Goal: Task Accomplishment & Management: Use online tool/utility

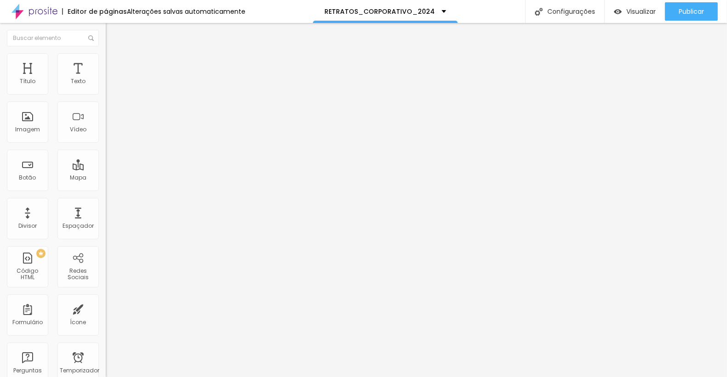
click at [111, 79] on font "Trocar imagem" at bounding box center [133, 75] width 45 height 8
click at [106, 144] on font "1:1 Quadrado" at bounding box center [124, 140] width 36 height 8
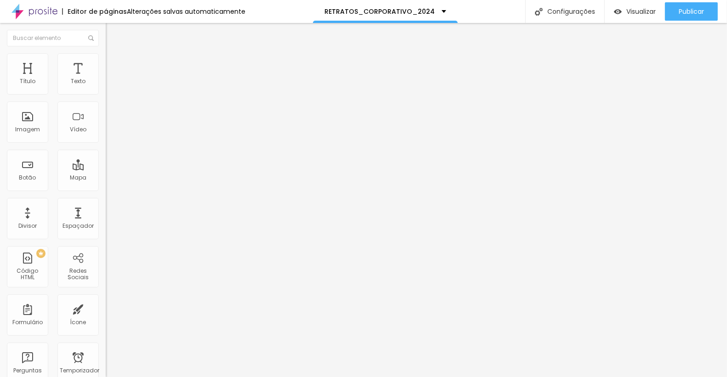
click at [106, 154] on div "Padrão 4:3" at bounding box center [159, 151] width 106 height 6
click at [106, 57] on li "Estilo" at bounding box center [159, 57] width 106 height 9
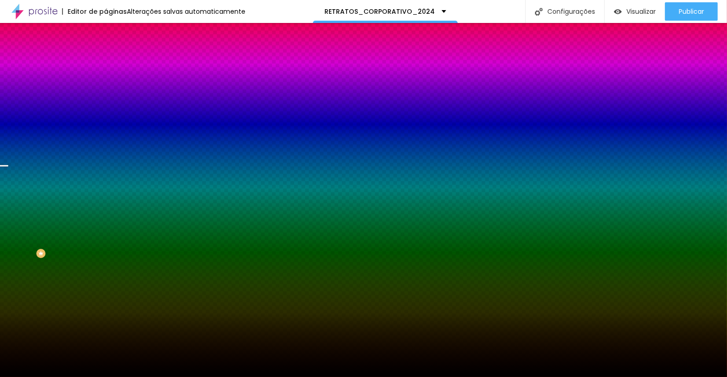
click at [111, 85] on font "Trocar imagem" at bounding box center [133, 81] width 45 height 8
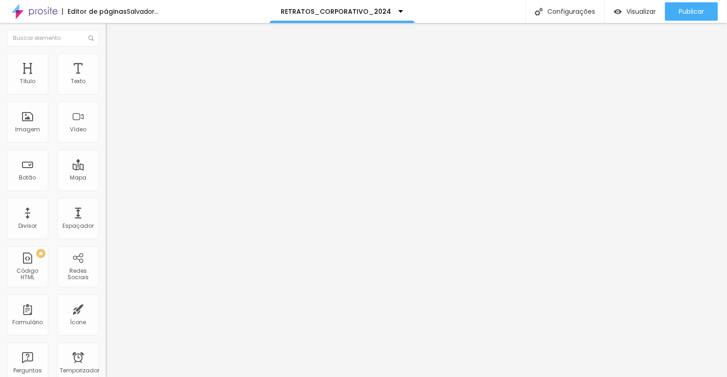
click at [111, 79] on font "Trocar imagem" at bounding box center [133, 75] width 45 height 8
click at [106, 78] on div "Trocar imagem" at bounding box center [159, 75] width 106 height 6
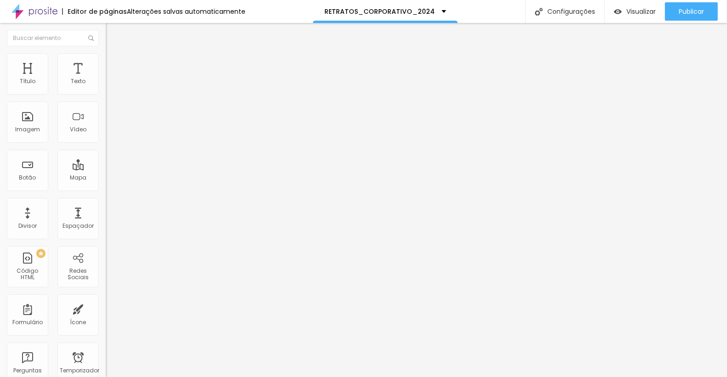
click at [106, 116] on img at bounding box center [109, 113] width 6 height 6
click at [106, 124] on img at bounding box center [109, 120] width 6 height 6
click at [106, 131] on img at bounding box center [109, 128] width 6 height 6
click at [106, 144] on font "1:1 Quadrado" at bounding box center [124, 140] width 36 height 8
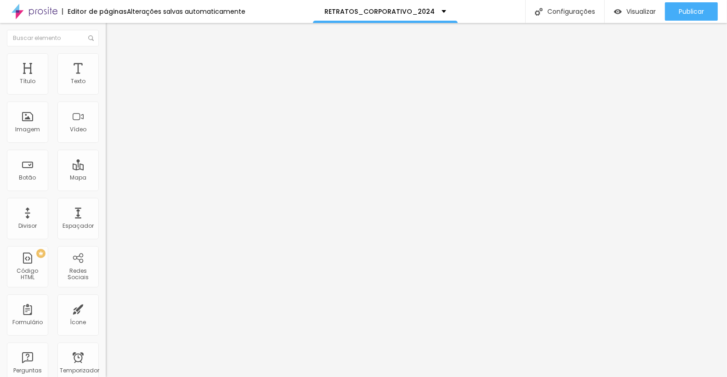
click at [106, 124] on img at bounding box center [109, 120] width 6 height 6
click at [111, 79] on font "Trocar imagem" at bounding box center [133, 75] width 45 height 8
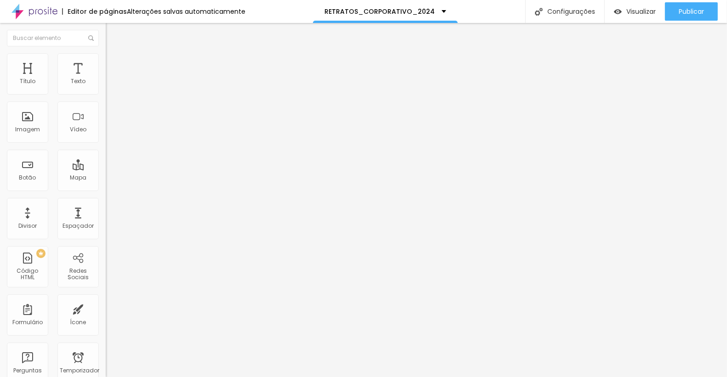
click at [111, 79] on font "Trocar imagem" at bounding box center [133, 75] width 45 height 8
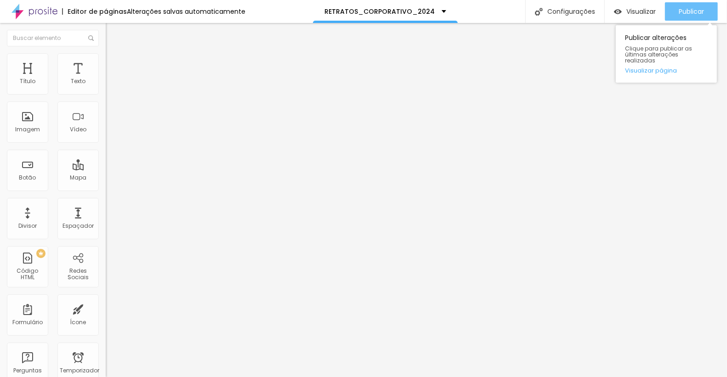
click at [685, 13] on font "Publicar" at bounding box center [691, 11] width 25 height 9
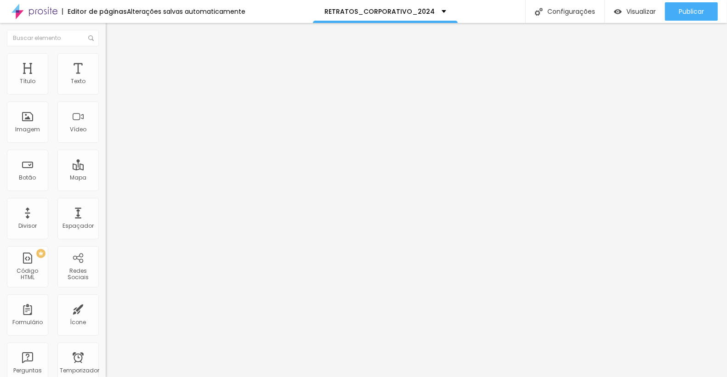
click at [106, 53] on img at bounding box center [110, 57] width 8 height 8
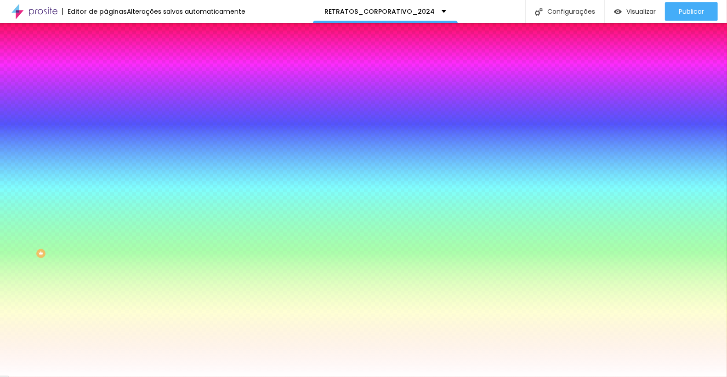
click at [111, 85] on font "Trocar imagem" at bounding box center [133, 81] width 45 height 8
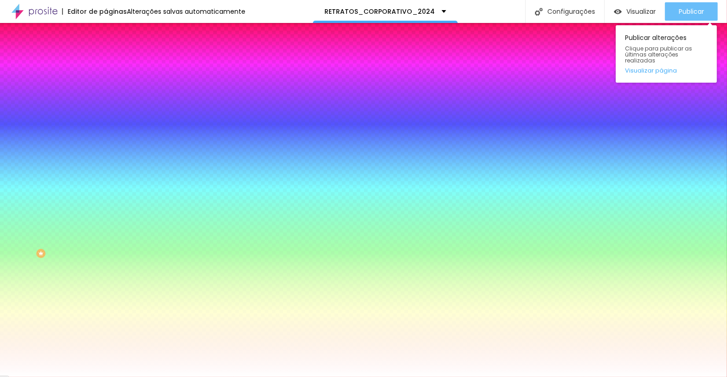
click at [680, 11] on font "Publicar" at bounding box center [691, 11] width 25 height 9
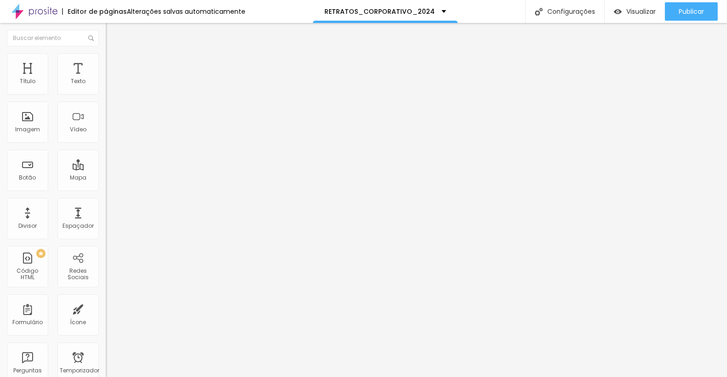
type input "44"
type input "45"
type input "46"
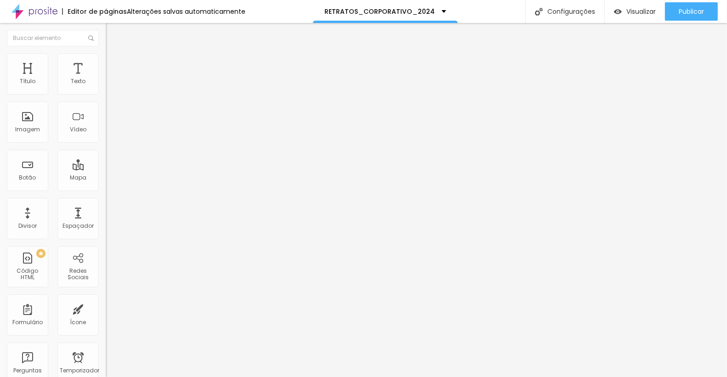
type input "46"
type input "47"
type input "49"
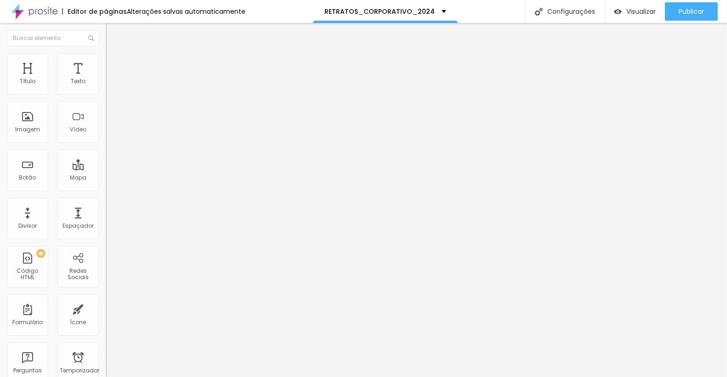
type input "50"
type input "51"
type input "52"
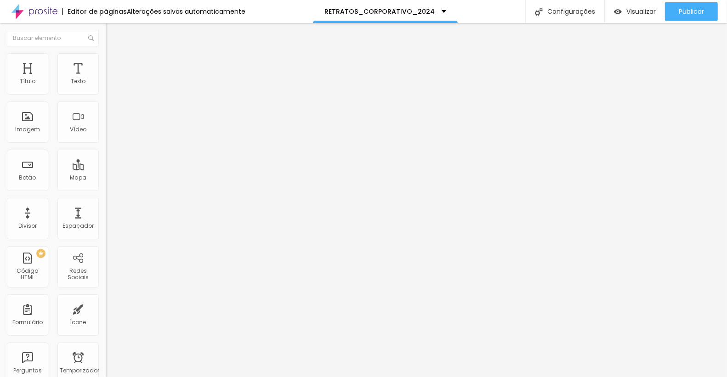
type input "52"
type input "53"
type input "54"
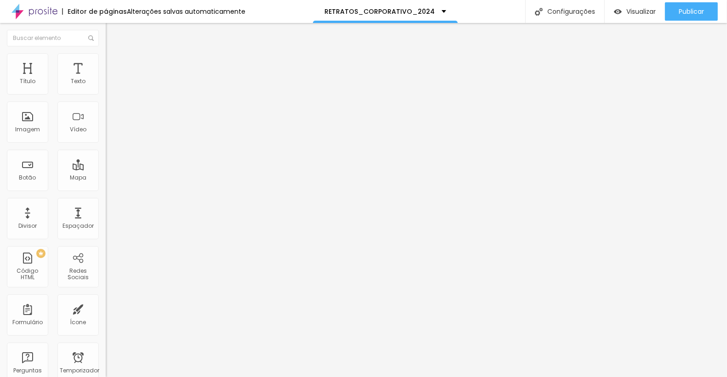
type input "55"
type input "56"
type input "57"
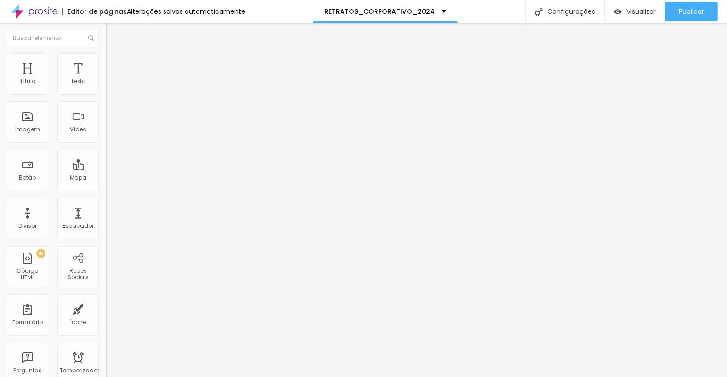
type input "57"
type input "58"
type input "59"
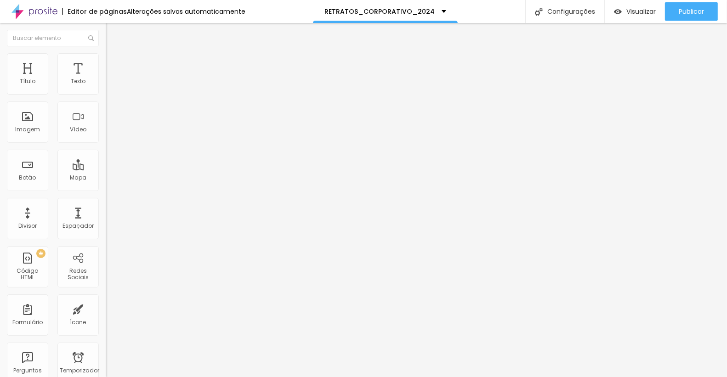
type input "60"
drag, startPoint x: 41, startPoint y: 191, endPoint x: 51, endPoint y: 190, distance: 10.2
type input "60"
click at [106, 217] on input "range" at bounding box center [135, 220] width 59 height 7
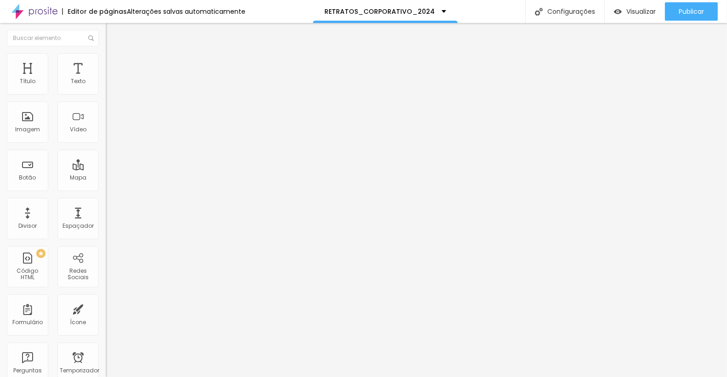
type input "20"
type input "21"
type input "22"
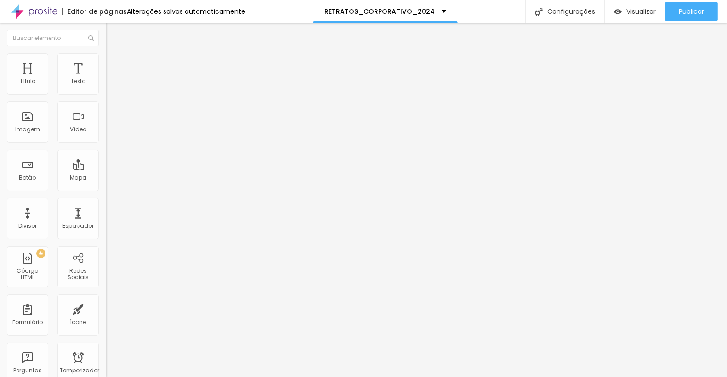
type input "22"
type input "23"
type input "24"
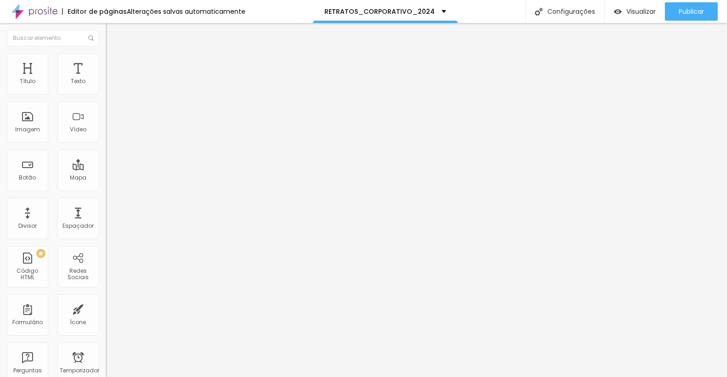
type input "25"
type input "26"
type input "27"
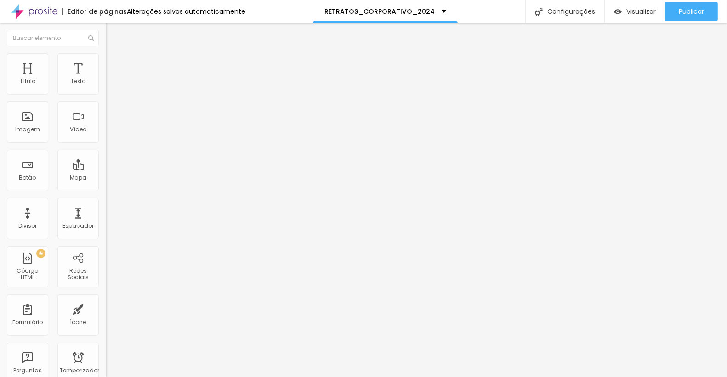
type input "27"
type input "28"
drag, startPoint x: 50, startPoint y: 89, endPoint x: 67, endPoint y: 86, distance: 17.2
type input "28"
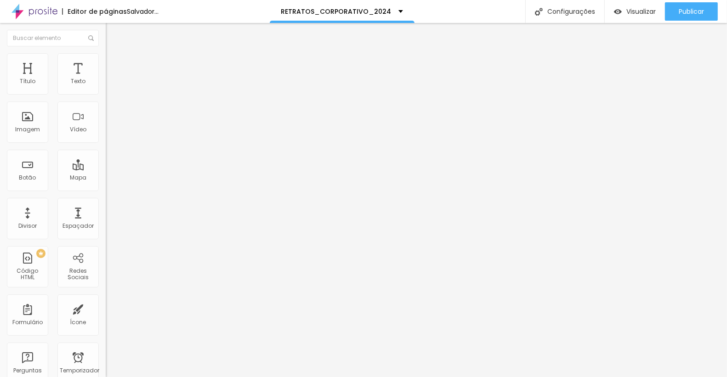
click at [106, 169] on input "range" at bounding box center [135, 172] width 59 height 7
type input "23"
click at [106, 169] on input "range" at bounding box center [135, 172] width 59 height 7
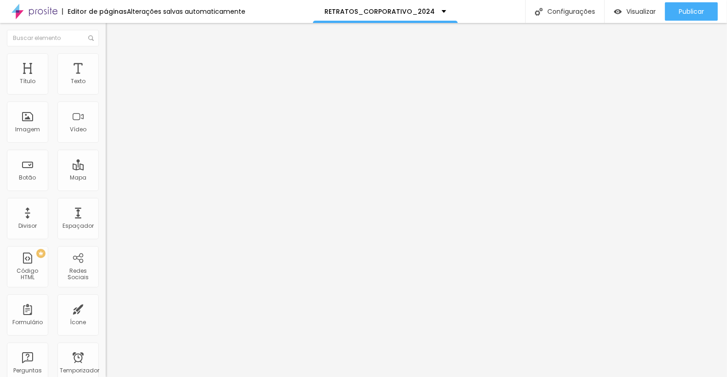
click at [113, 34] on img "button" at bounding box center [116, 33] width 7 height 7
click at [85, 70] on div "Texto" at bounding box center [77, 73] width 41 height 41
click at [106, 57] on img at bounding box center [110, 57] width 8 height 8
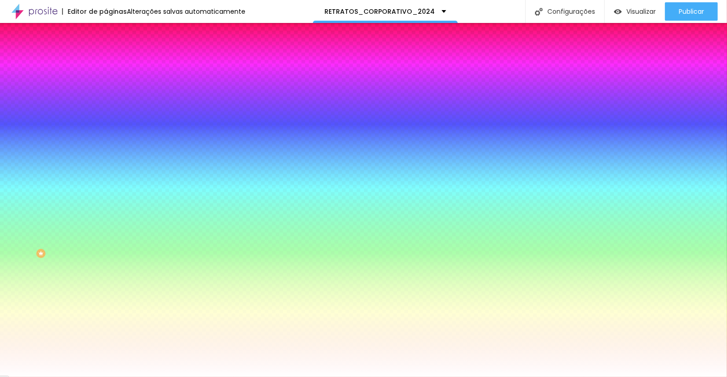
click at [106, 90] on input "#FFFFFF" at bounding box center [161, 92] width 110 height 9
drag, startPoint x: 74, startPoint y: 91, endPoint x: 100, endPoint y: 91, distance: 25.7
click at [106, 91] on div "Cor de fundo Voltar ao padrão #FFFFFF 0 Borda arredondada" at bounding box center [159, 149] width 106 height 155
paste input "1F3A4B"
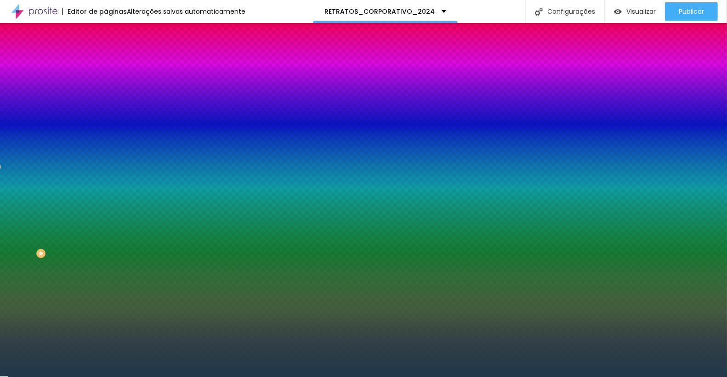
type input "#1F3A4B"
click at [106, 170] on div "Editar nulo Conteúdo Estilo Avançado Cor de fundo Voltar ao padrão #1F3A4B 0 Bo…" at bounding box center [159, 200] width 106 height 354
type input "60"
type input "64"
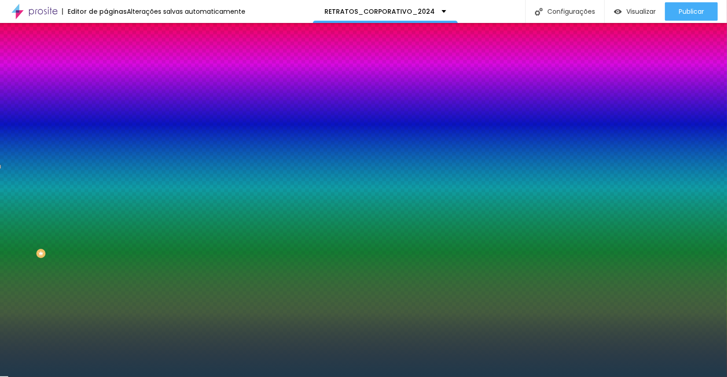
type input "64"
type input "69"
type input "75"
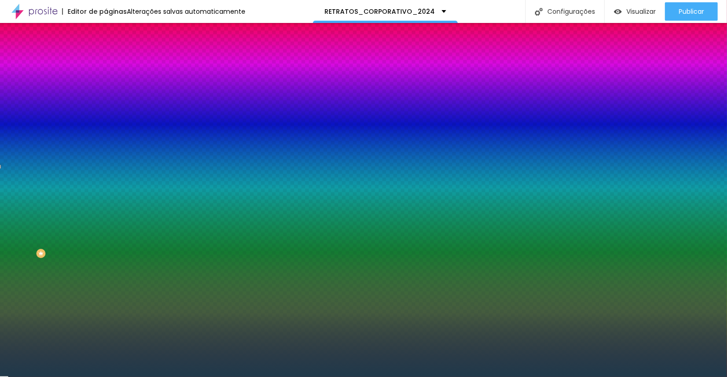
type input "80"
type input "85"
type input "90"
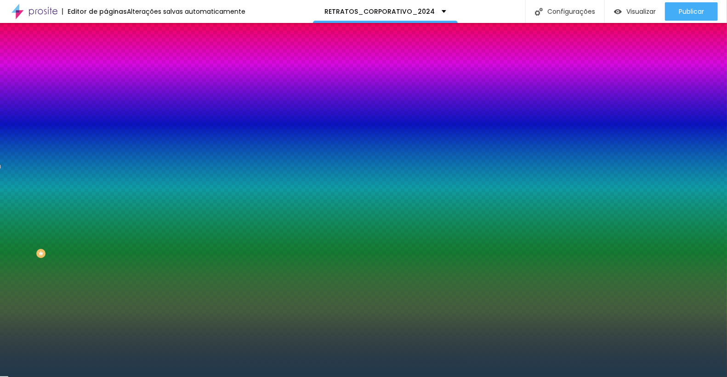
type input "90"
type input "93"
type input "95"
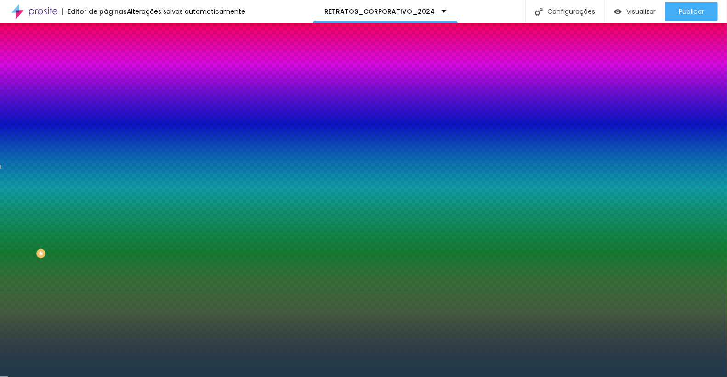
type input "96"
type input "97"
type input "98"
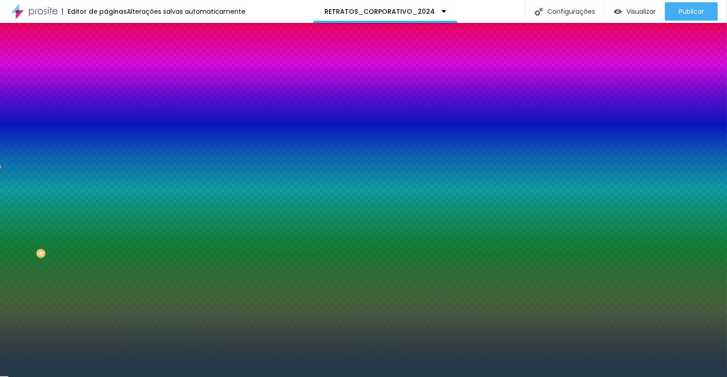
type input "98"
type input "99"
type input "100"
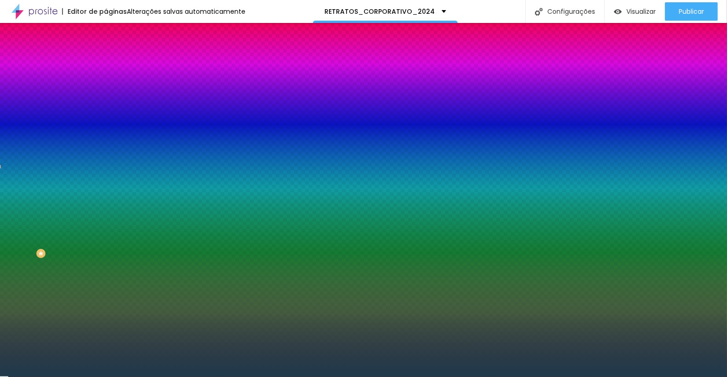
type input "102"
type input "103"
type input "104"
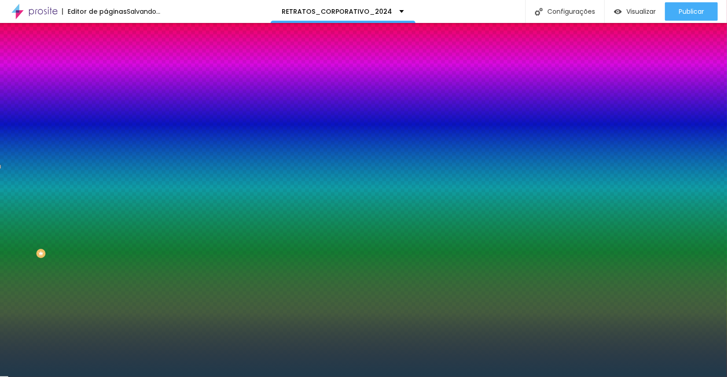
type input "104"
type input "106"
type input "107"
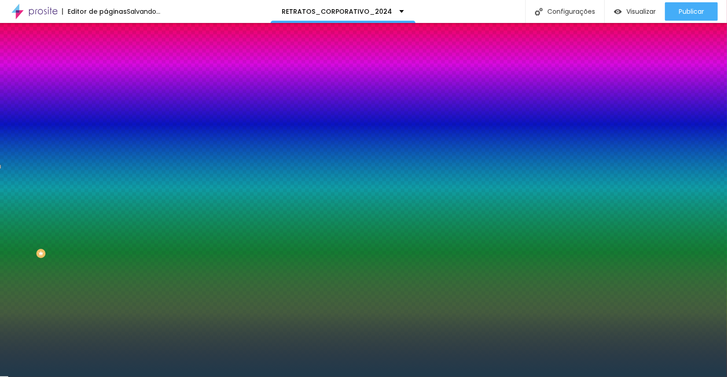
type input "108"
type input "109"
type input "110"
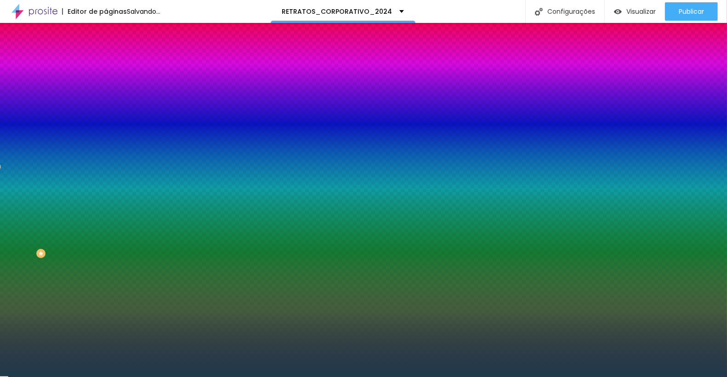
type input "110"
type input "111"
type input "113"
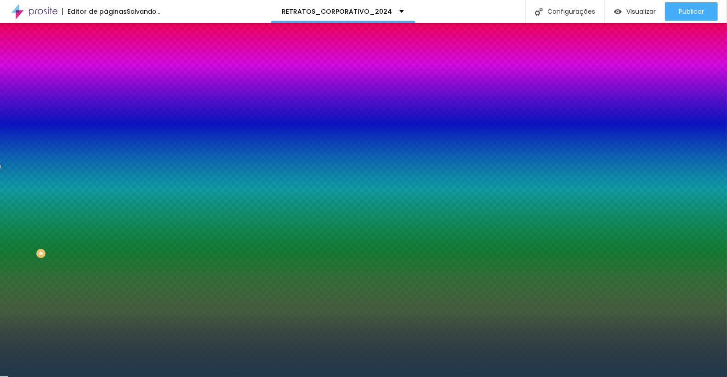
type input "117"
type input "123"
type input "129"
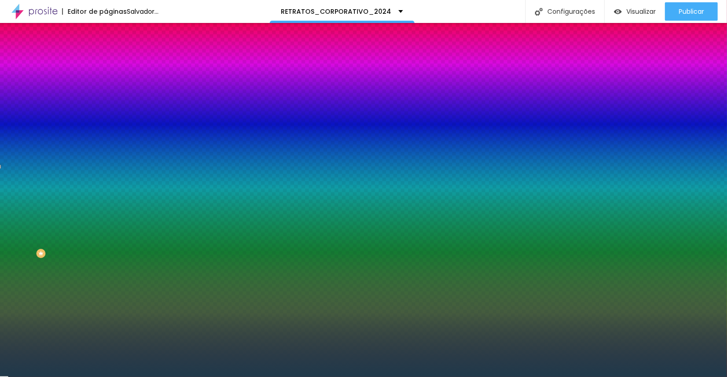
type input "129"
type input "133"
type input "137"
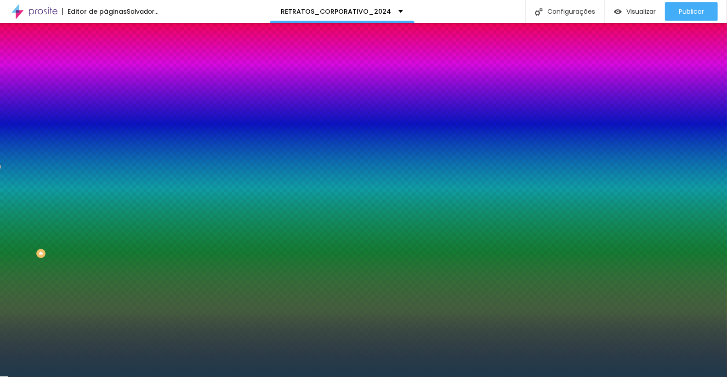
type input "141"
type input "143"
type input "145"
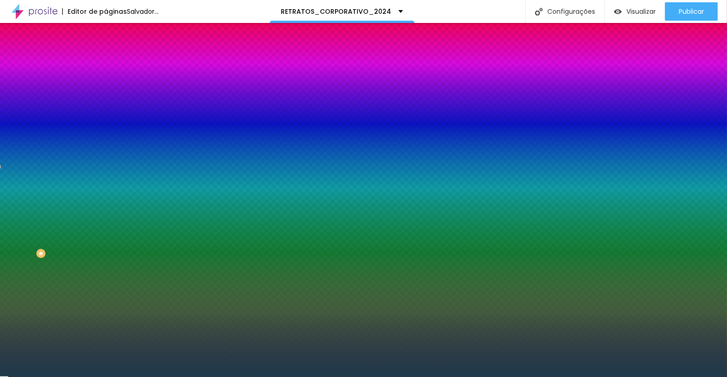
type input "145"
type input "146"
type input "147"
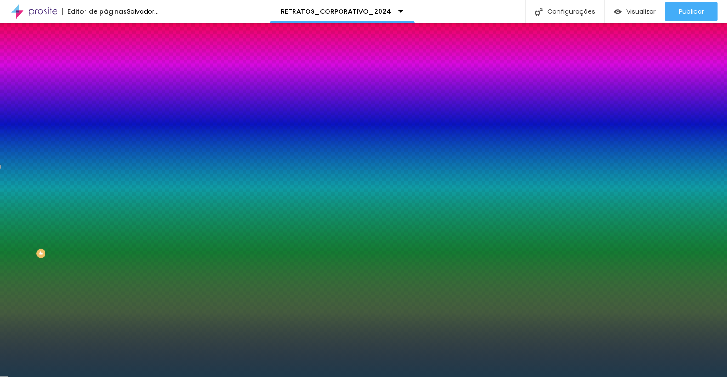
type input "149"
type input "153"
type input "157"
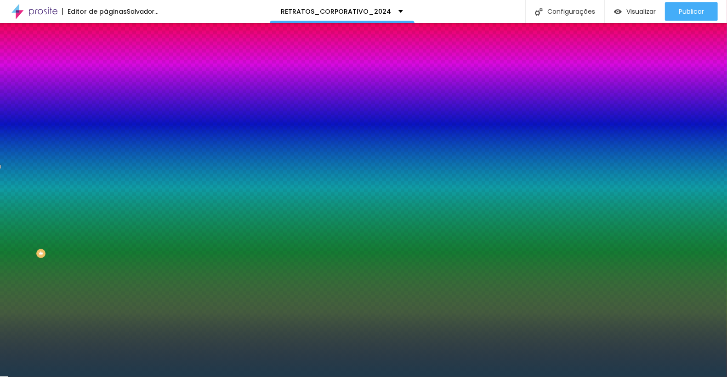
type input "157"
type input "161"
type input "163"
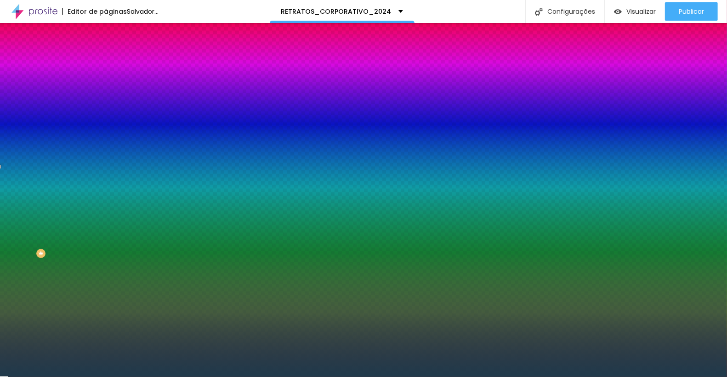
type input "164"
type input "165"
type input "163"
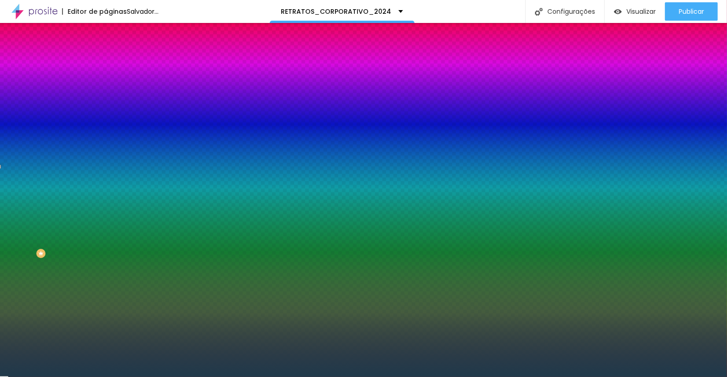
type input "163"
type input "161"
type input "158"
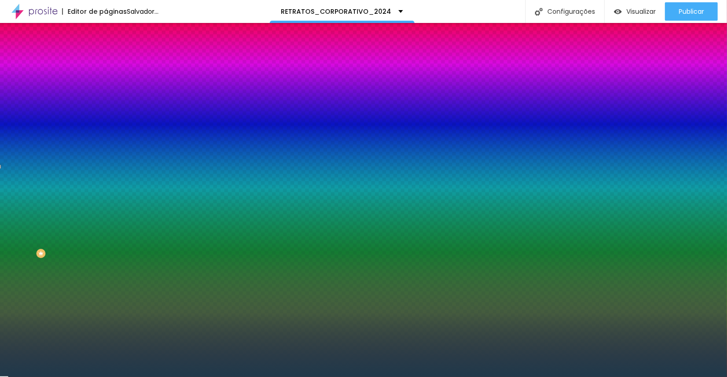
type input "153"
type input "144"
type input "134"
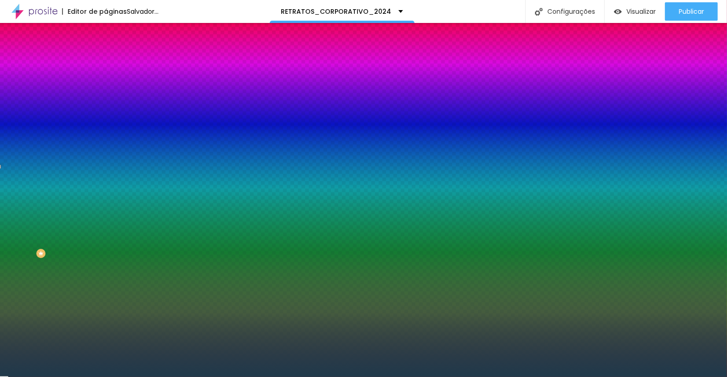
type input "134"
type input "123"
type input "111"
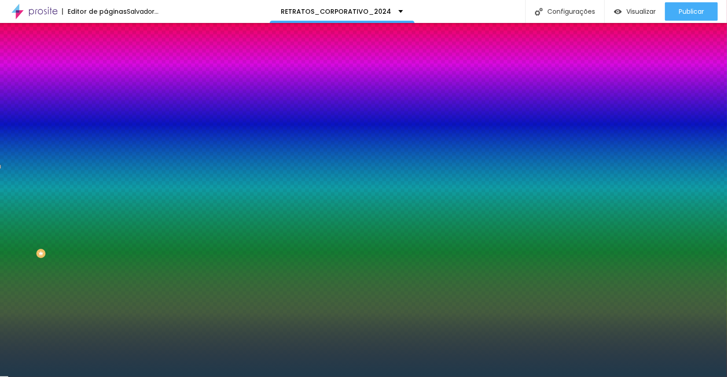
type input "103"
type input "97"
type input "92"
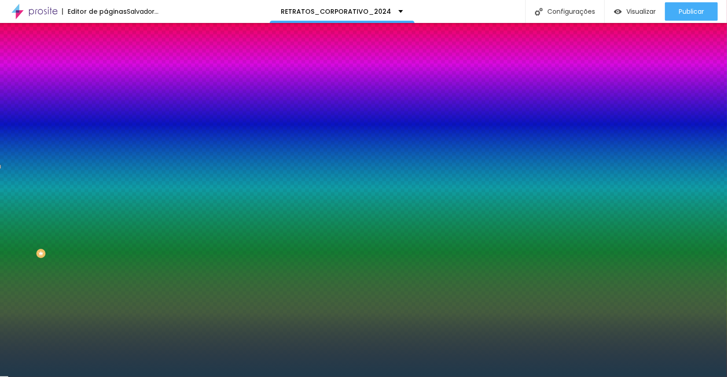
type input "92"
type input "90"
type input "88"
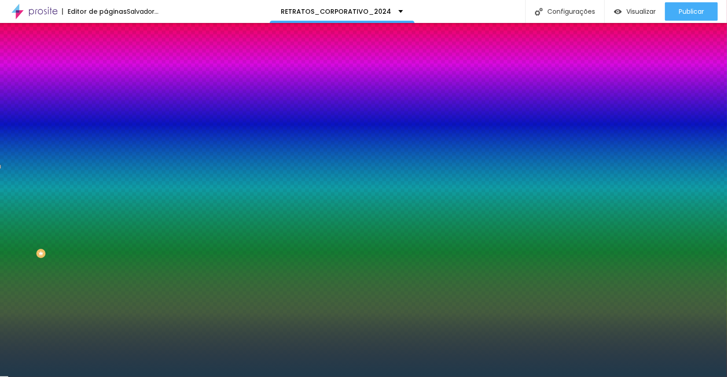
type input "87"
type input "86"
type input "85"
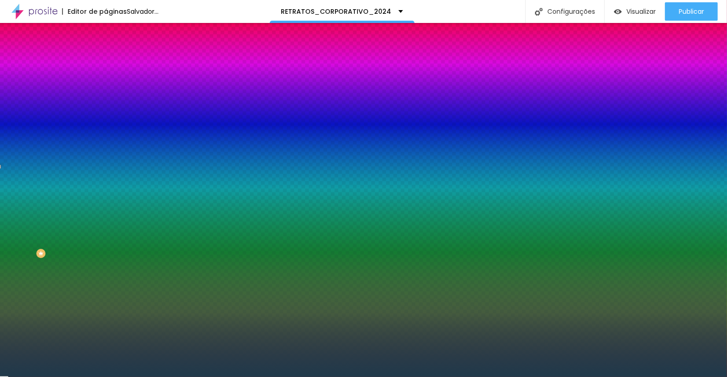
type input "85"
type input "84"
type input "83"
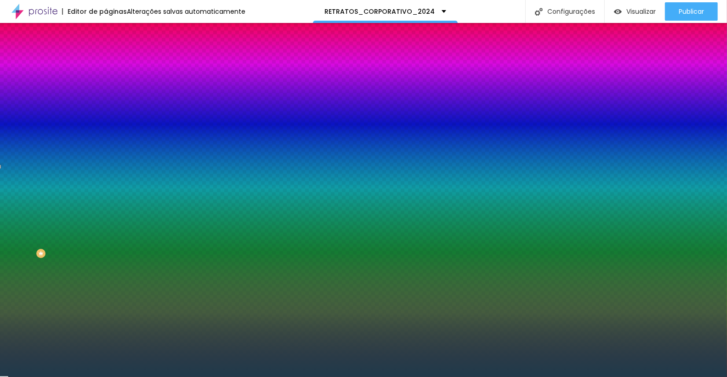
type input "82"
type input "81"
type input "80"
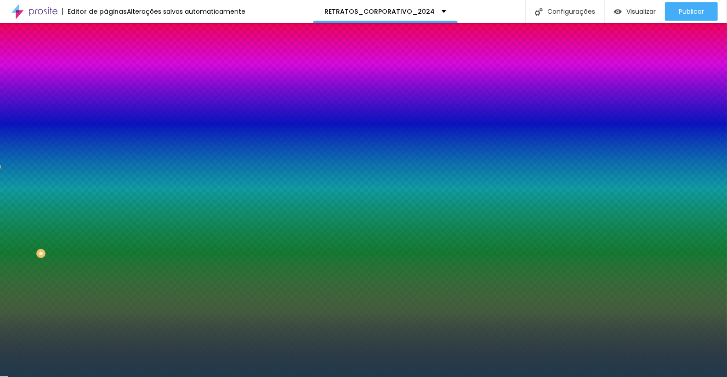
type input "80"
type input "79"
type input "78"
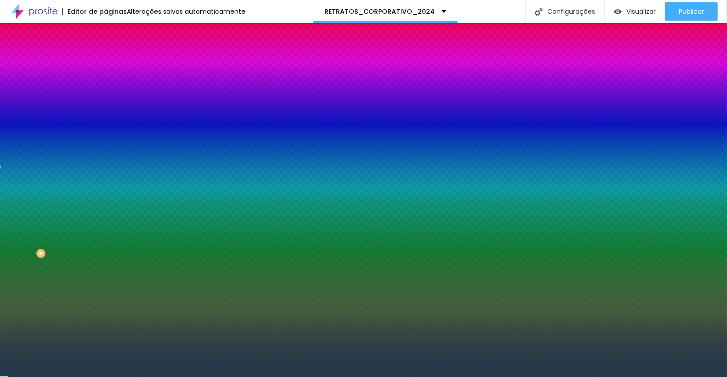
type input "77"
type input "74"
type input "71"
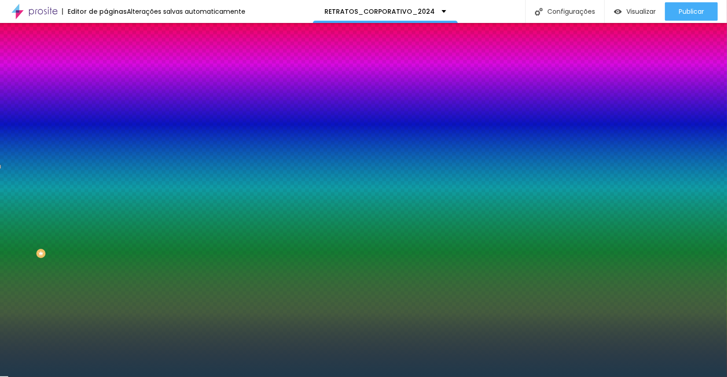
type input "71"
type input "66"
type input "61"
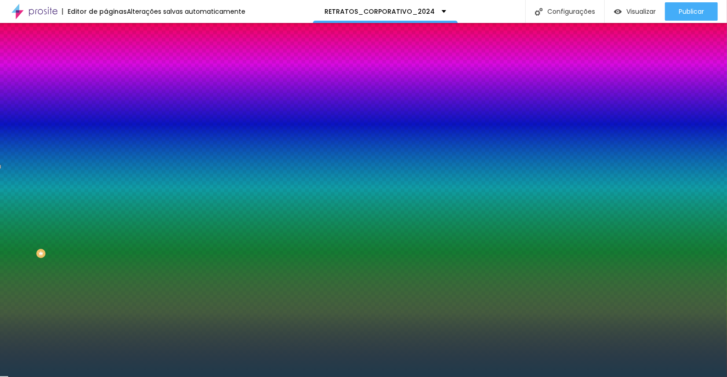
type input "56"
type input "53"
type input "50"
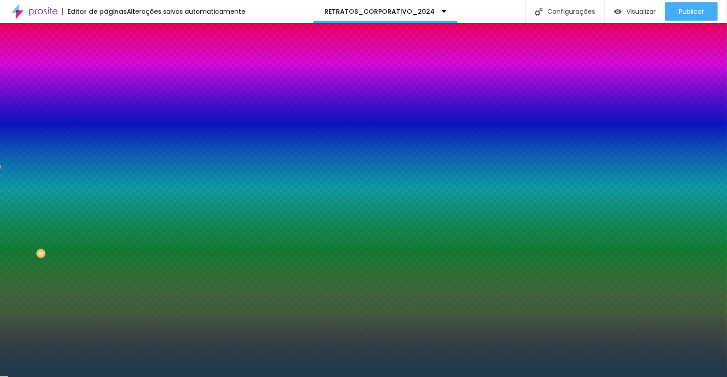
type input "50"
drag, startPoint x: 38, startPoint y: 110, endPoint x: 17, endPoint y: 116, distance: 21.7
click at [106, 204] on input "range" at bounding box center [135, 207] width 59 height 7
click at [106, 52] on img at bounding box center [110, 48] width 8 height 8
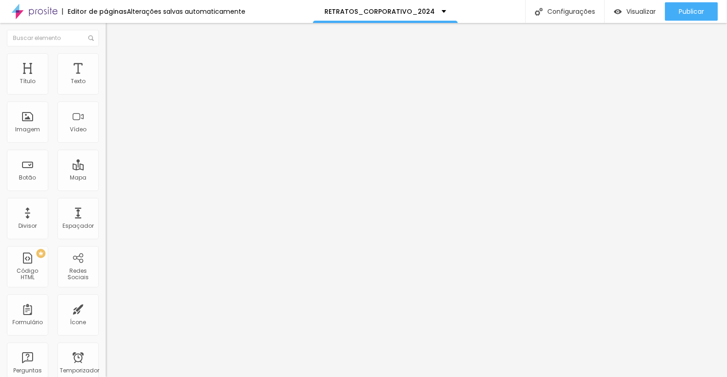
click at [113, 35] on img "button" at bounding box center [116, 33] width 7 height 7
click at [71, 77] on font "Texto" at bounding box center [78, 81] width 15 height 8
click at [78, 77] on font "Texto" at bounding box center [78, 81] width 15 height 8
click at [110, 85] on icon "button" at bounding box center [112, 83] width 4 height 4
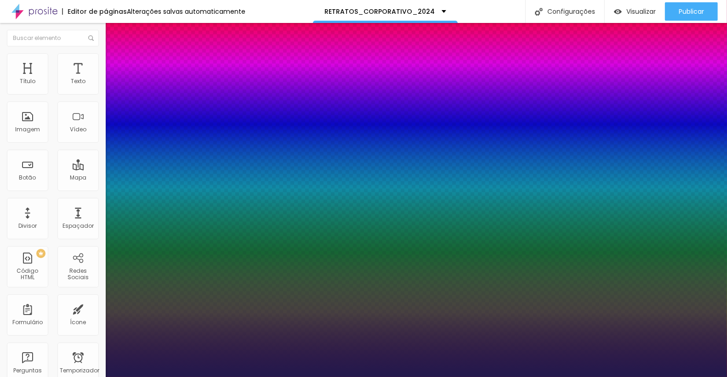
drag, startPoint x: 160, startPoint y: 155, endPoint x: 137, endPoint y: 154, distance: 23.0
click at [318, 377] on div at bounding box center [363, 377] width 727 height 0
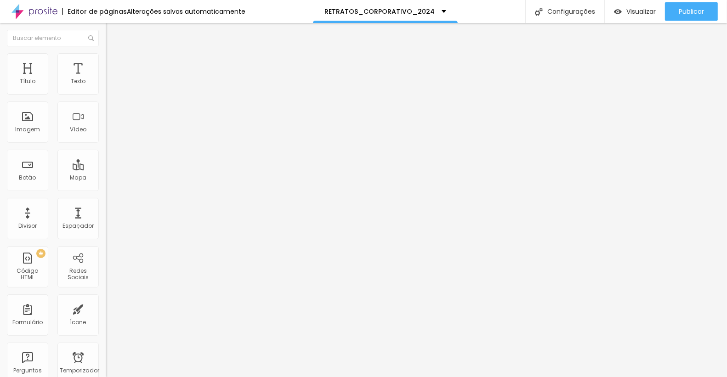
click at [106, 88] on button "button" at bounding box center [112, 84] width 13 height 10
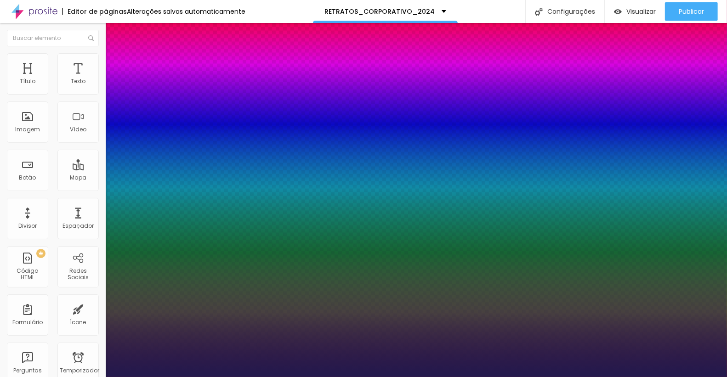
click at [75, 377] on div at bounding box center [363, 377] width 727 height 0
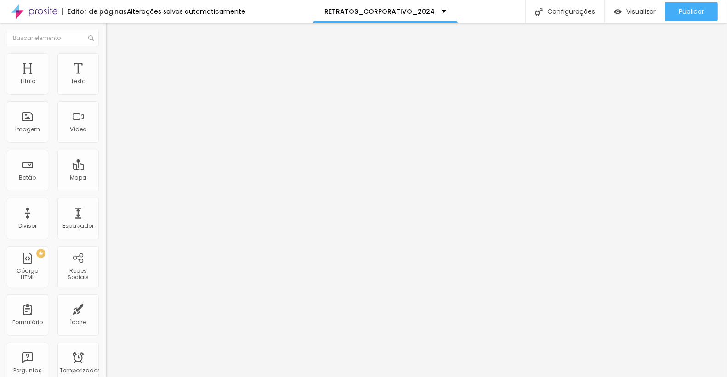
click at [106, 54] on img at bounding box center [110, 57] width 8 height 8
click at [106, 53] on img at bounding box center [110, 57] width 8 height 8
click at [106, 53] on li "Estilo" at bounding box center [159, 48] width 106 height 9
click at [106, 88] on button "button" at bounding box center [112, 84] width 13 height 10
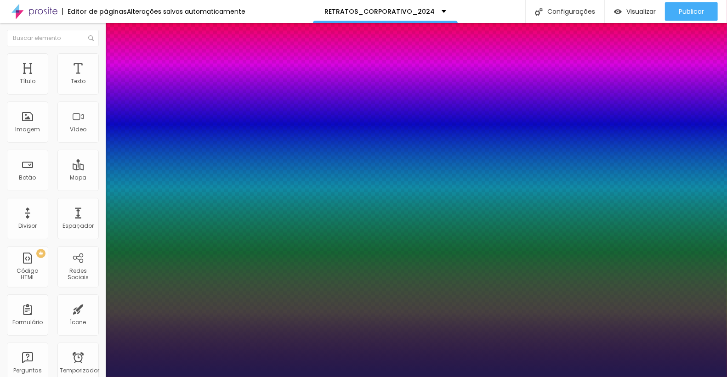
drag, startPoint x: 211, startPoint y: 238, endPoint x: 174, endPoint y: 238, distance: 37.2
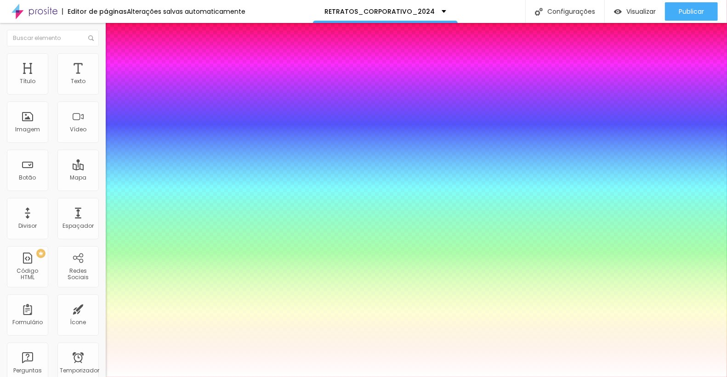
click at [404, 377] on div at bounding box center [363, 377] width 727 height 0
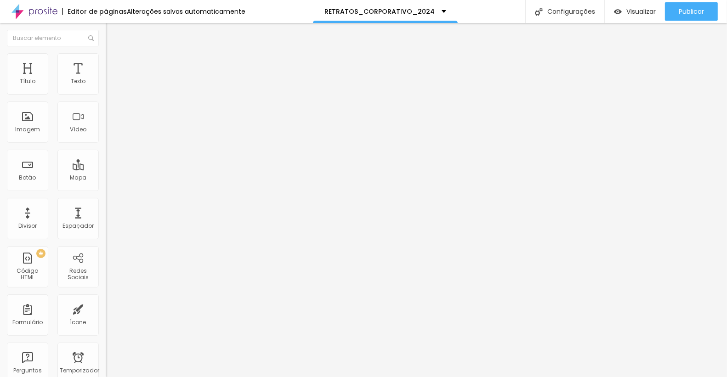
click at [110, 85] on icon "button" at bounding box center [112, 83] width 4 height 4
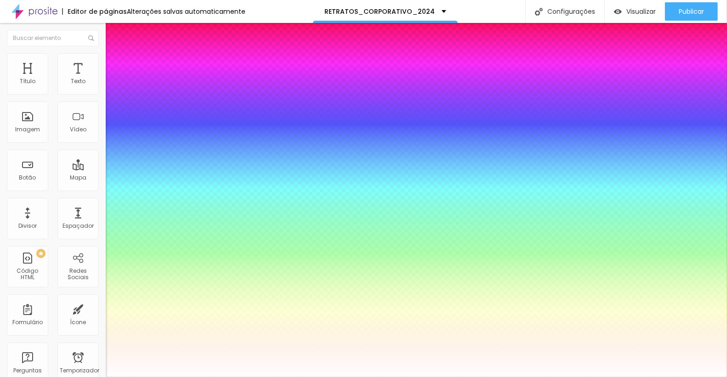
click at [89, 377] on div at bounding box center [363, 377] width 727 height 0
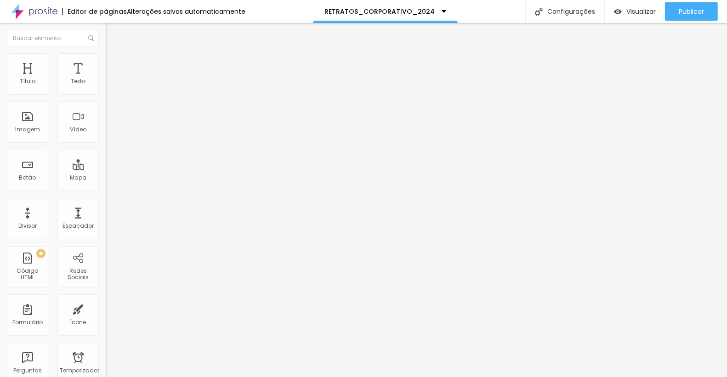
click at [106, 53] on img at bounding box center [110, 57] width 8 height 8
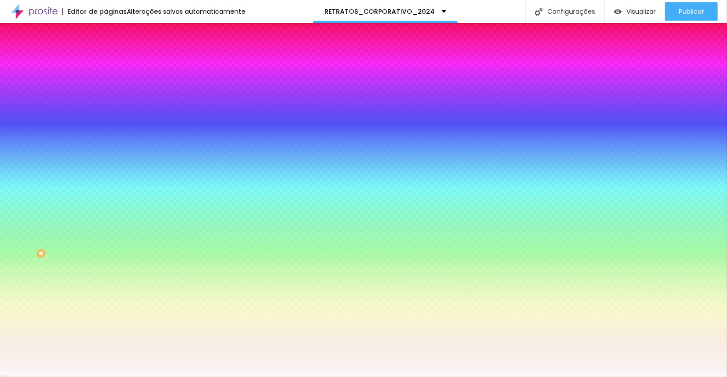
click at [106, 134] on input "#F9F9F9" at bounding box center [161, 129] width 110 height 9
paste input "1F3A4B"
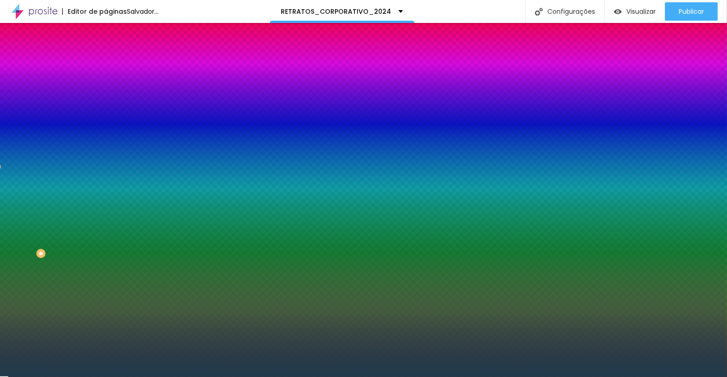
click at [106, 295] on div "Editar nulo Conteúdo Estilo Avançado Imagem de fundo Adicionar imagem Efeito da…" at bounding box center [159, 200] width 106 height 354
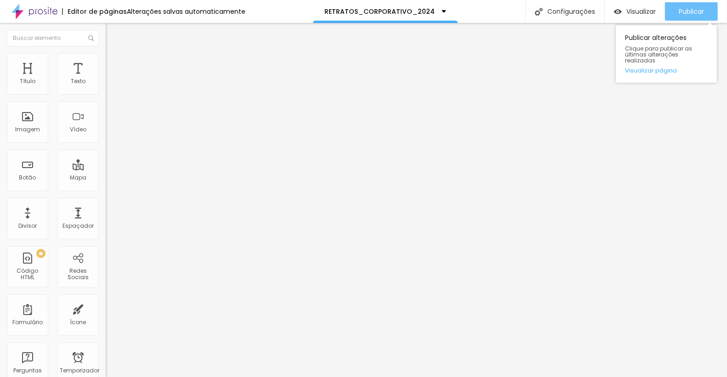
click at [679, 12] on font "Publicar" at bounding box center [691, 11] width 25 height 9
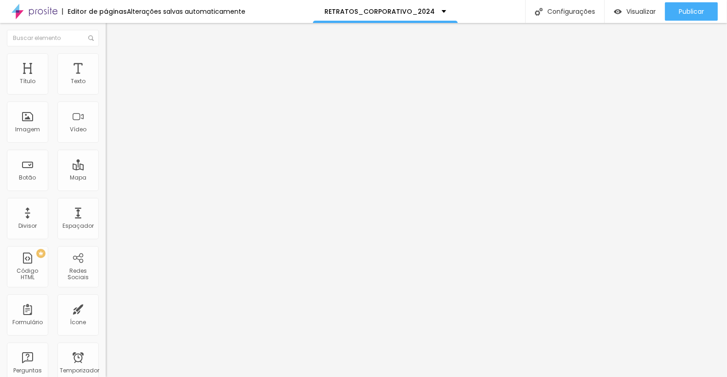
click at [106, 217] on div at bounding box center [159, 221] width 106 height 8
click at [106, 217] on input "range" at bounding box center [135, 220] width 59 height 7
drag, startPoint x: 53, startPoint y: 192, endPoint x: 46, endPoint y: 187, distance: 8.5
click at [106, 217] on input "range" at bounding box center [135, 220] width 59 height 7
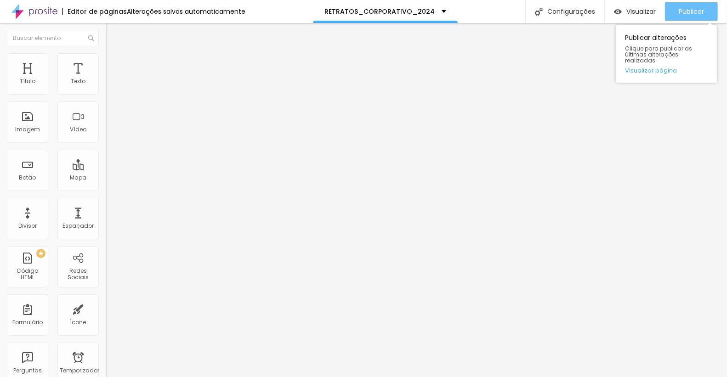
click at [688, 7] on font "Publicar" at bounding box center [691, 11] width 25 height 9
click at [688, 9] on font "Publicar" at bounding box center [691, 11] width 25 height 9
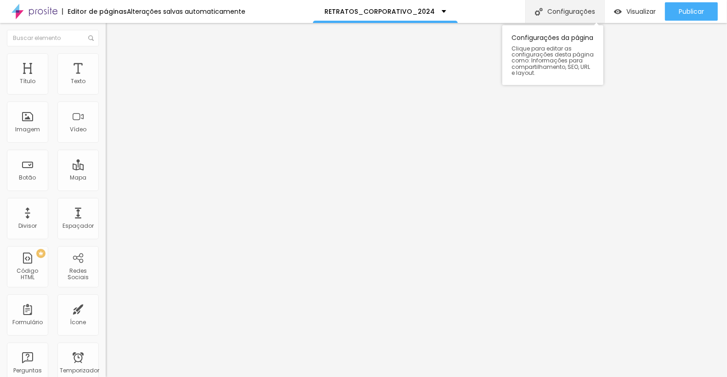
click at [539, 9] on img at bounding box center [539, 12] width 8 height 8
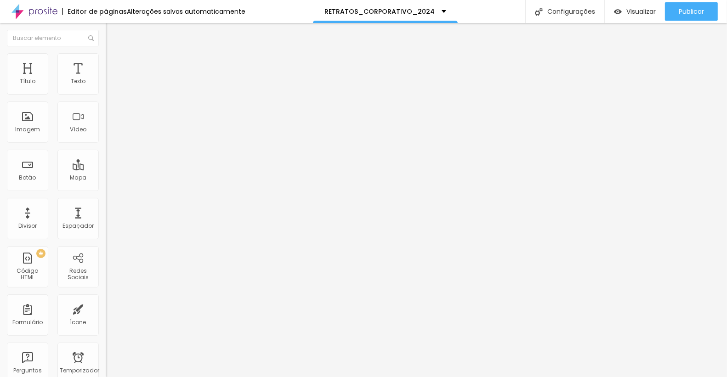
drag, startPoint x: 426, startPoint y: 92, endPoint x: 276, endPoint y: 91, distance: 150.7
drag, startPoint x: 372, startPoint y: 136, endPoint x: 284, endPoint y: 138, distance: 87.8
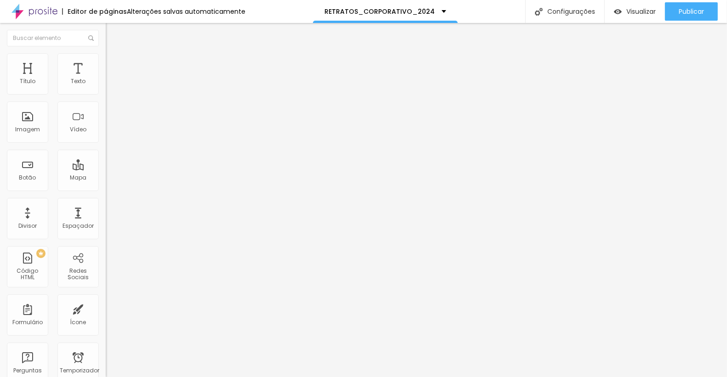
drag, startPoint x: 290, startPoint y: 136, endPoint x: 400, endPoint y: 133, distance: 110.3
paste input "RETRATOS_RICARDO_CORPORATIVO"
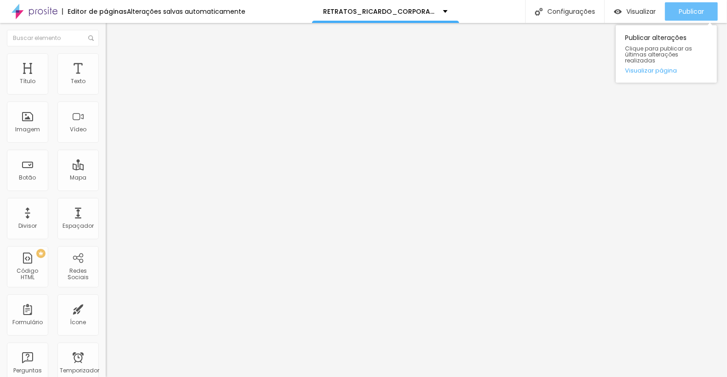
click at [680, 12] on font "Publicar" at bounding box center [691, 11] width 25 height 9
click at [694, 0] on div "Publicar Publicar alterações Clique para publicar as últimas alterações realiza…" at bounding box center [691, 11] width 53 height 23
click at [693, 9] on font "Publicar" at bounding box center [691, 11] width 25 height 9
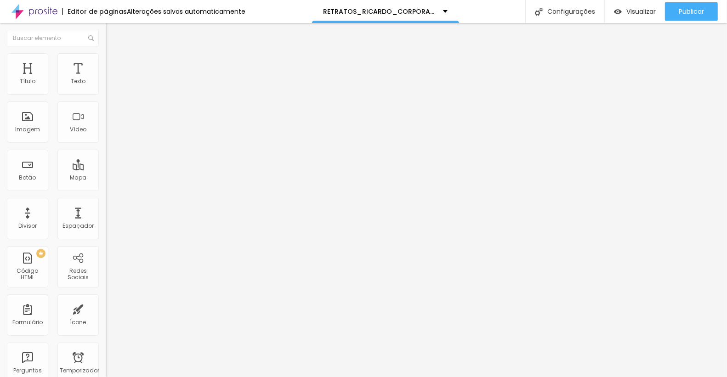
click at [110, 85] on icon "button" at bounding box center [112, 83] width 4 height 4
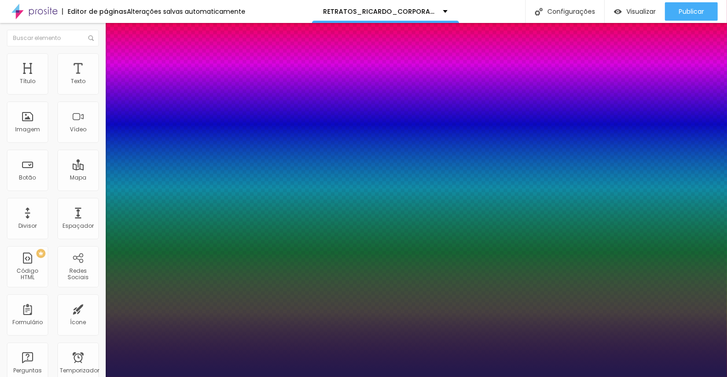
type input "1"
type input "40"
type input "1"
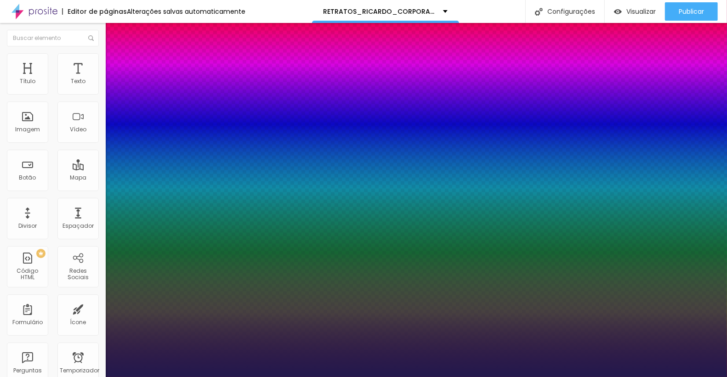
type input "40"
drag, startPoint x: 138, startPoint y: 151, endPoint x: 133, endPoint y: 152, distance: 5.7
type input "1"
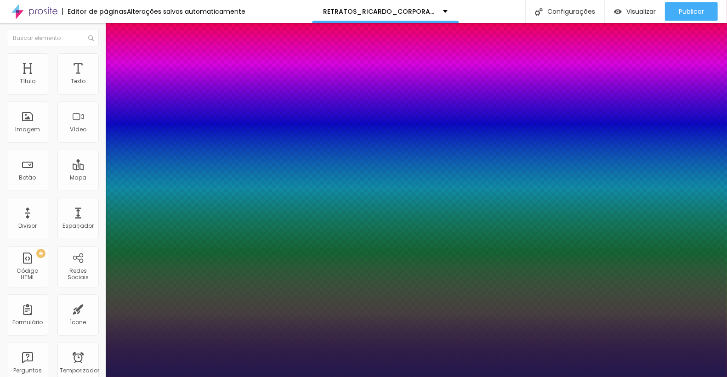
type input "25"
type input "1"
type input "25"
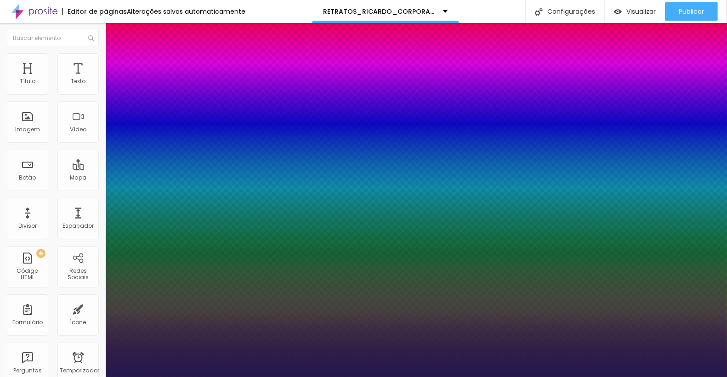
type input "1"
type input "24"
type input "1"
type input "23"
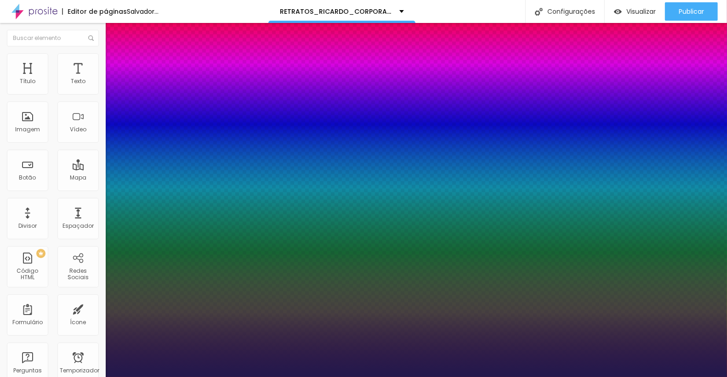
type input "23"
type input "1"
type input "22"
type input "1"
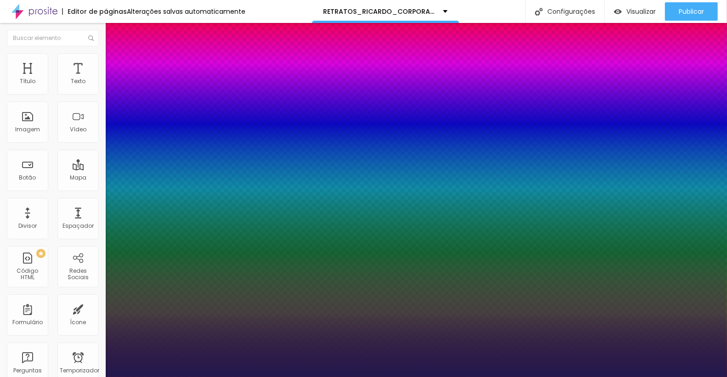
type input "22"
click at [406, 377] on div at bounding box center [363, 377] width 727 height 0
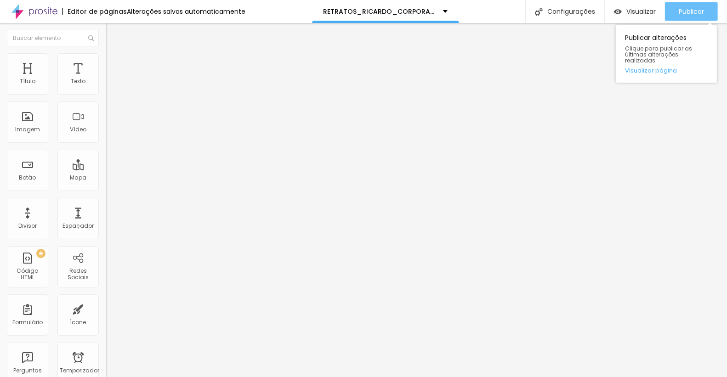
click at [691, 10] on font "Publicar" at bounding box center [691, 11] width 25 height 9
click at [683, 8] on font "Publicar" at bounding box center [691, 11] width 25 height 9
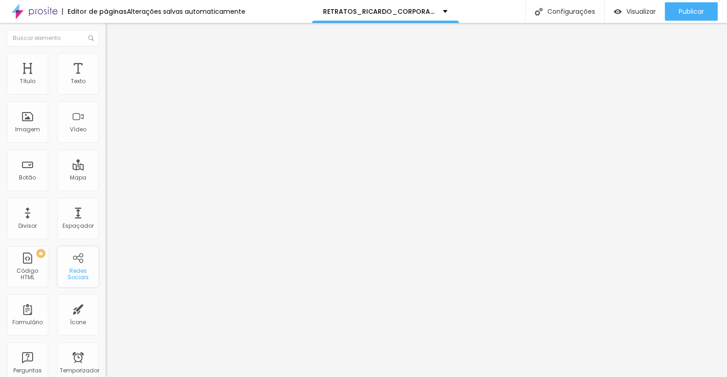
scroll to position [1, 0]
click at [81, 68] on div "Texto" at bounding box center [77, 72] width 41 height 41
click at [110, 85] on icon "button" at bounding box center [112, 83] width 4 height 4
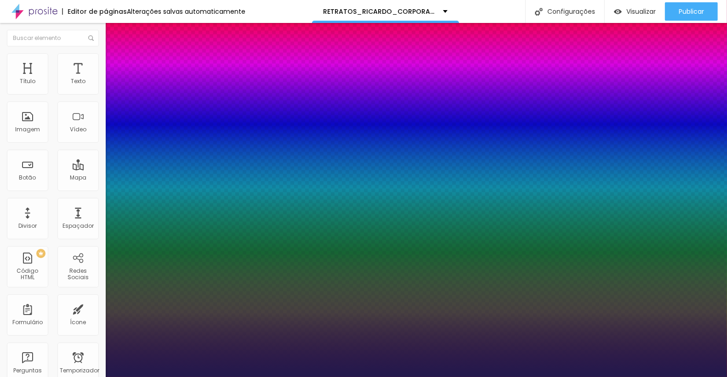
type input "1"
type input "41"
type input "1"
type input "42"
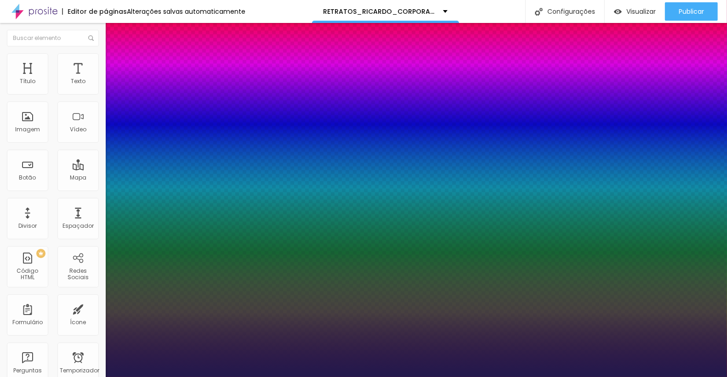
type input "42"
type input "1"
type input "44"
type input "1"
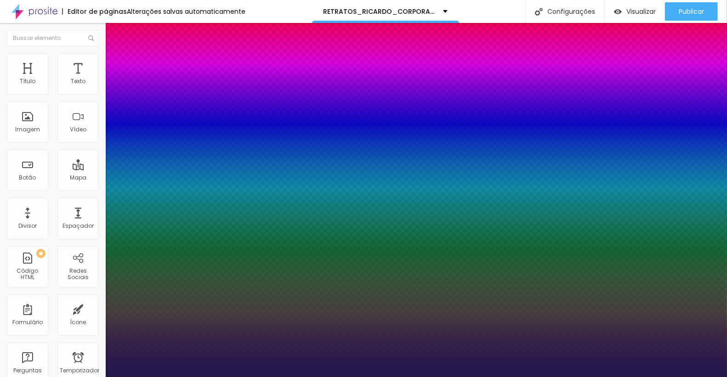
type input "45"
type input "1"
type input "47"
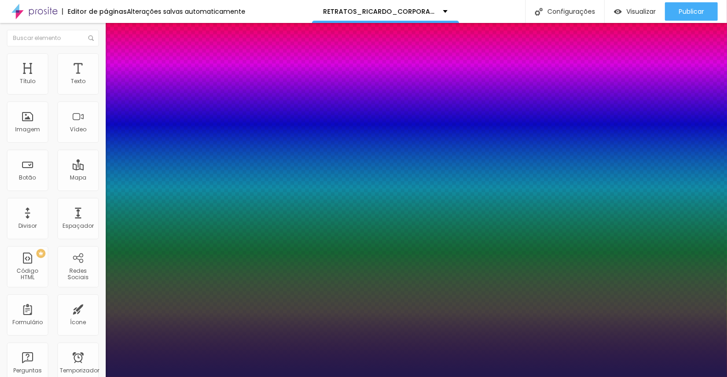
type input "1"
type input "48"
type input "1"
type input "47"
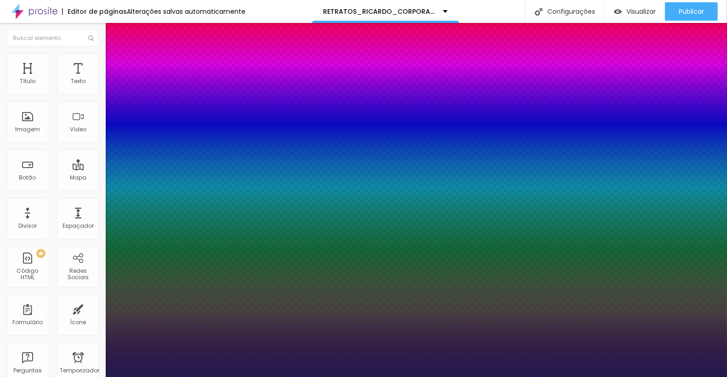
type input "47"
type input "1"
type input "44"
type input "1"
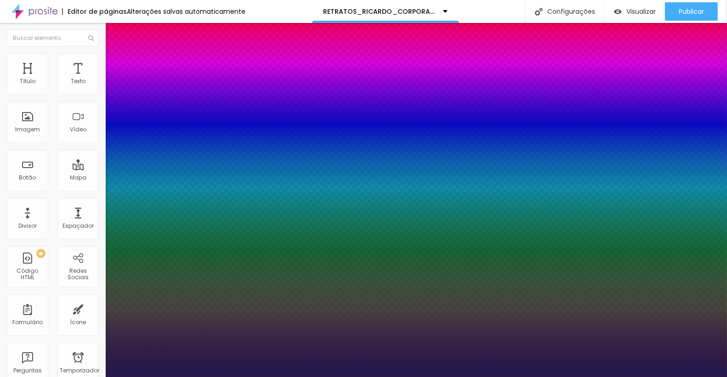
type input "43"
type input "1"
type input "42"
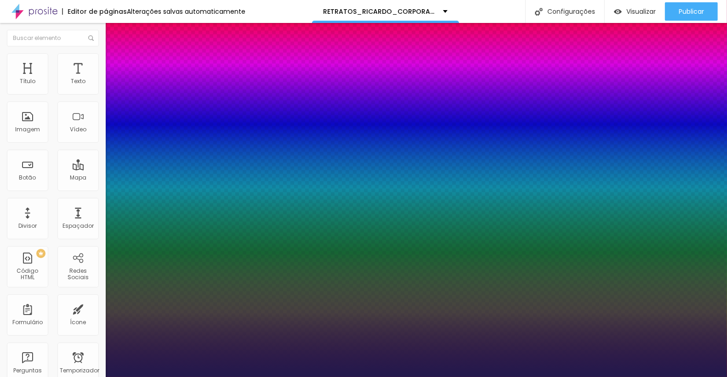
type input "1"
type input "41"
type input "1"
type input "40"
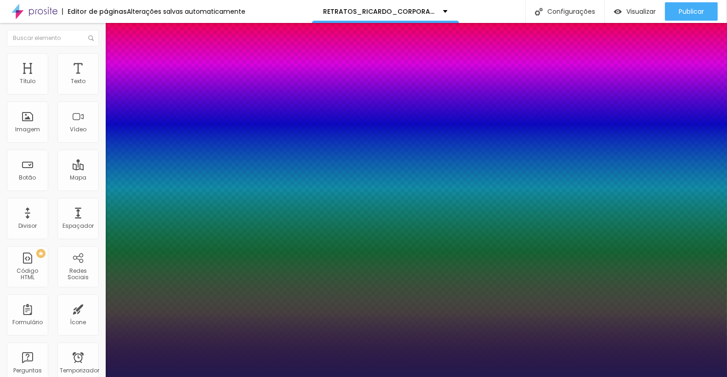
type input "40"
type input "1"
type input "39"
type input "1"
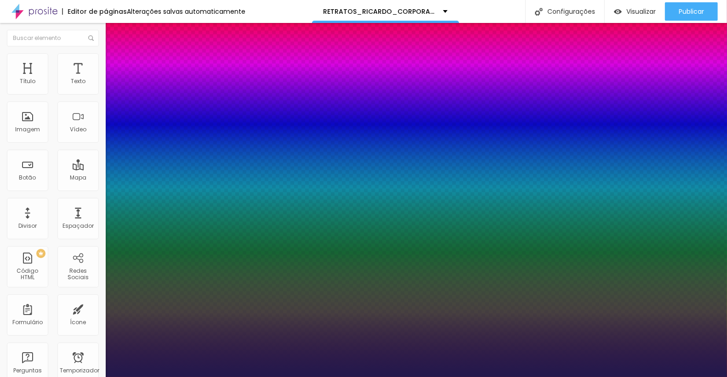
type input "38"
type input "1"
type input "37"
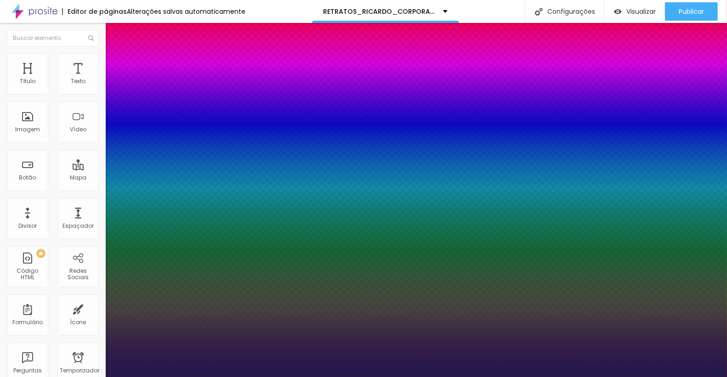
type input "1"
type input "36"
type input "1"
type input "35"
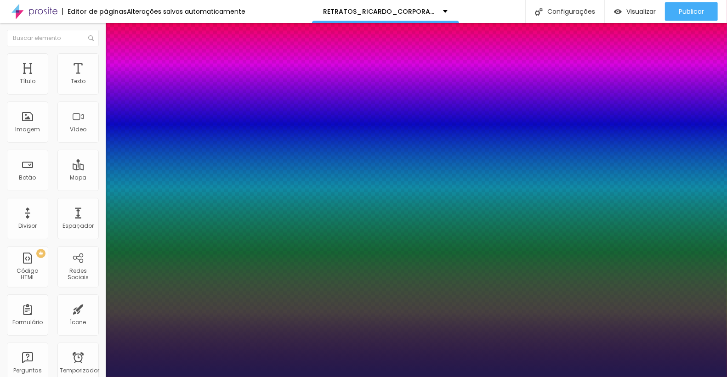
type input "35"
type input "1"
type input "34"
type input "1"
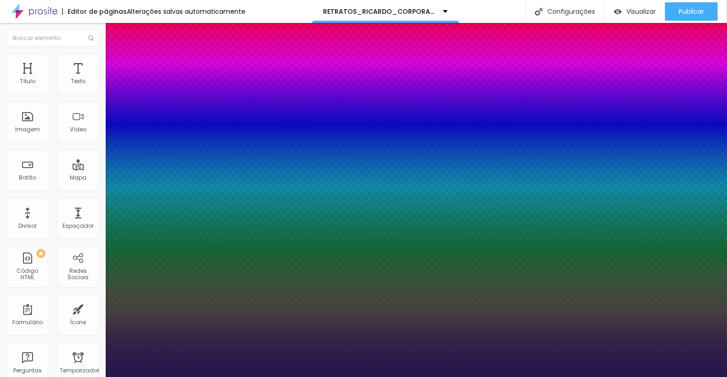
type input "33"
type input "1"
drag, startPoint x: 142, startPoint y: 155, endPoint x: 136, endPoint y: 153, distance: 6.0
type input "33"
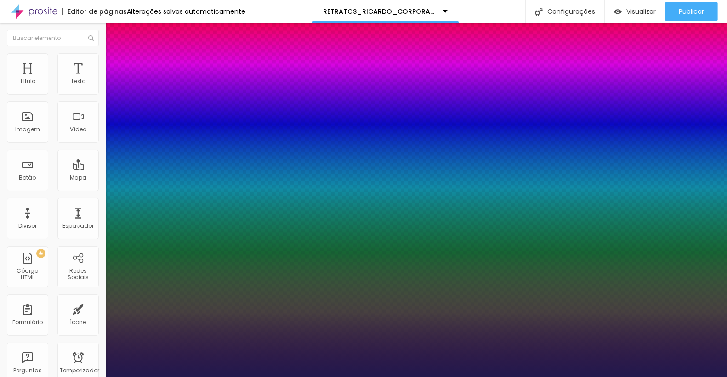
click at [142, 377] on div at bounding box center [363, 377] width 727 height 0
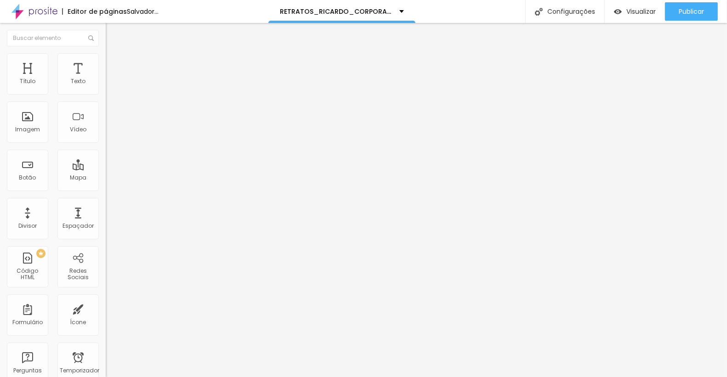
click at [106, 59] on img at bounding box center [110, 57] width 8 height 8
click at [106, 56] on img at bounding box center [110, 57] width 8 height 8
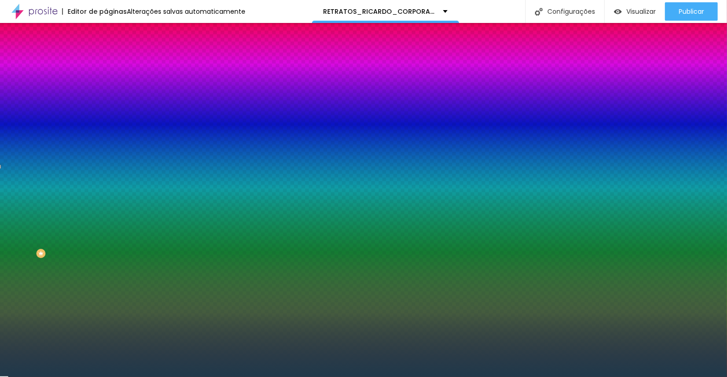
drag, startPoint x: 71, startPoint y: 166, endPoint x: 98, endPoint y: 167, distance: 27.1
click at [106, 134] on input "#1F3A4B" at bounding box center [161, 129] width 110 height 9
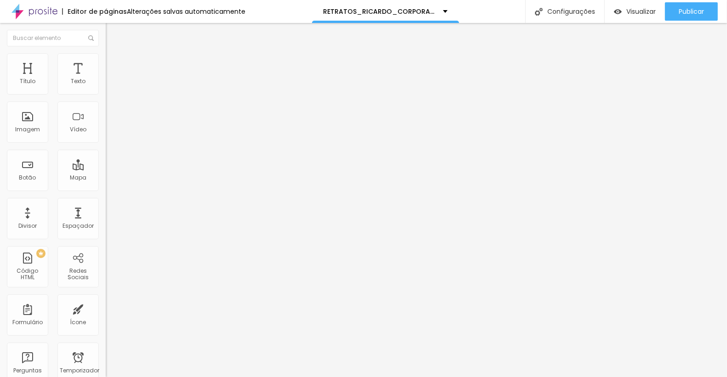
click at [106, 54] on img at bounding box center [110, 57] width 8 height 8
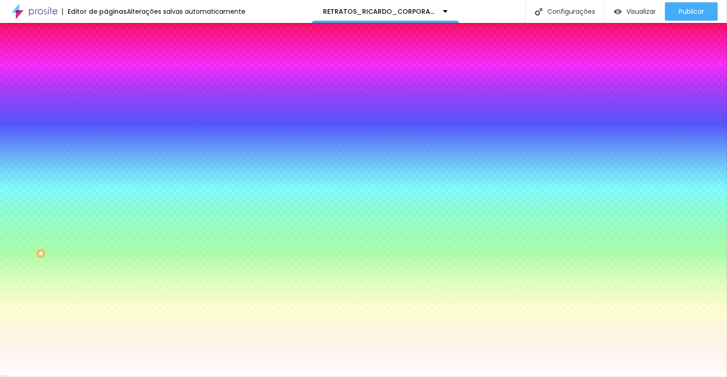
drag, startPoint x: 97, startPoint y: 165, endPoint x: 62, endPoint y: 163, distance: 35.5
click at [106, 134] on div "#FFFFFF" at bounding box center [159, 129] width 106 height 9
paste input "1F3A4B"
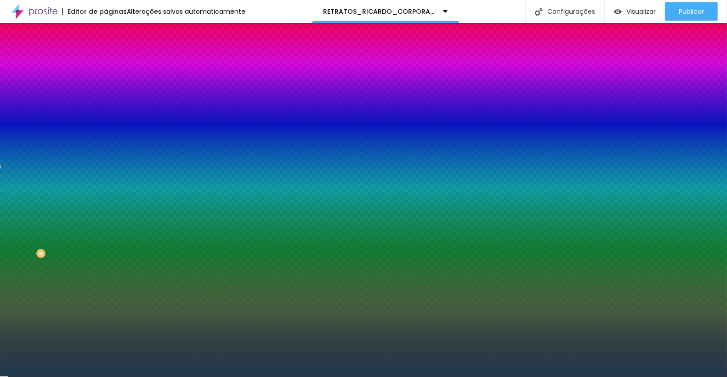
type input "#1F3A4B"
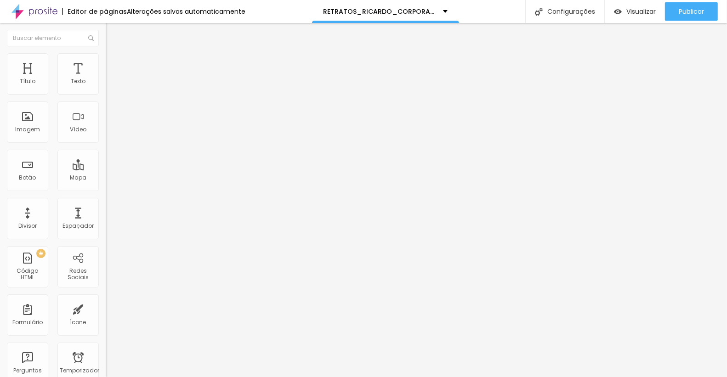
click at [106, 88] on button "button" at bounding box center [112, 84] width 13 height 10
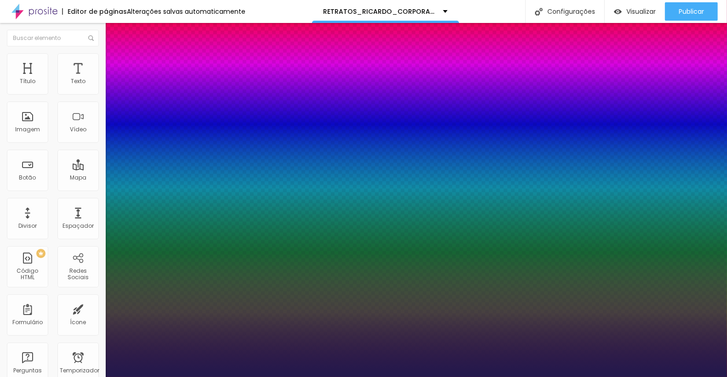
type input "1"
type input "34"
type input "1"
type input "33"
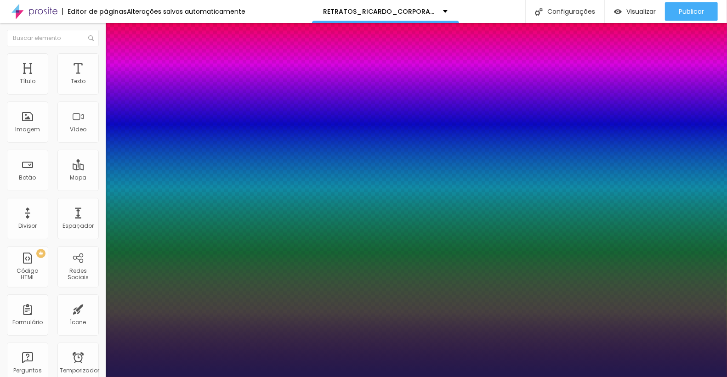
type input "33"
type input "1"
type input "32"
type input "1"
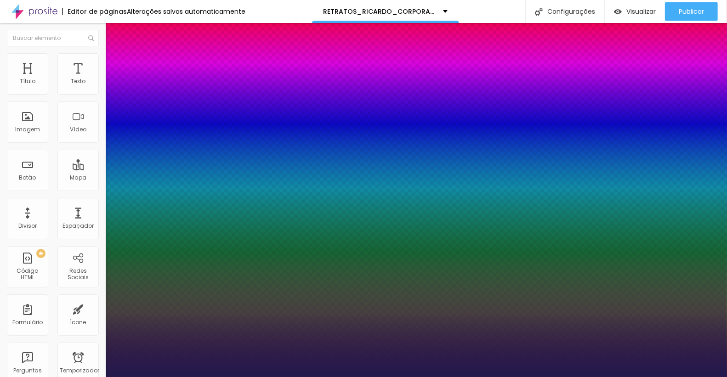
type input "31"
type input "1"
type input "30"
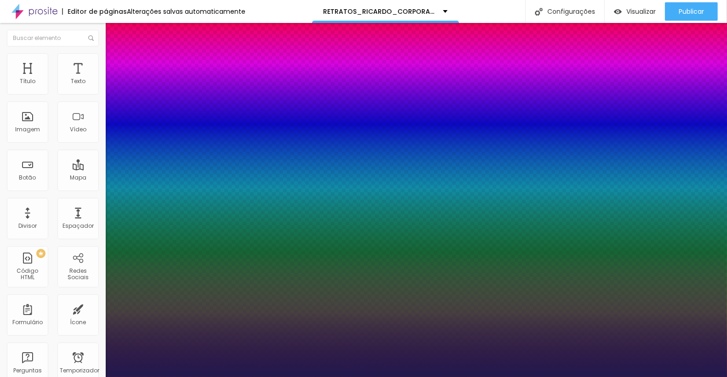
type input "1"
type input "29"
type input "1"
type input "28"
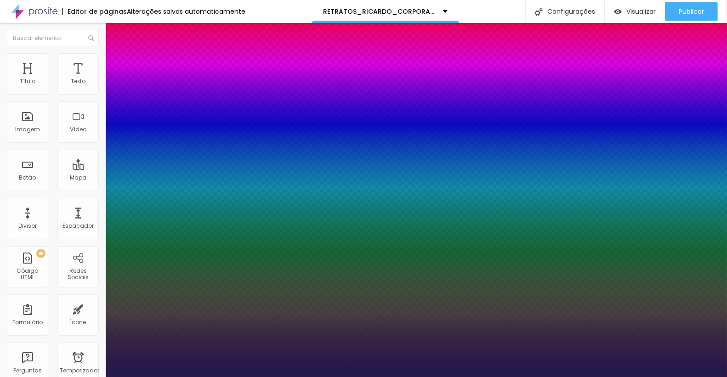
type input "28"
type input "1"
type input "27"
type input "1"
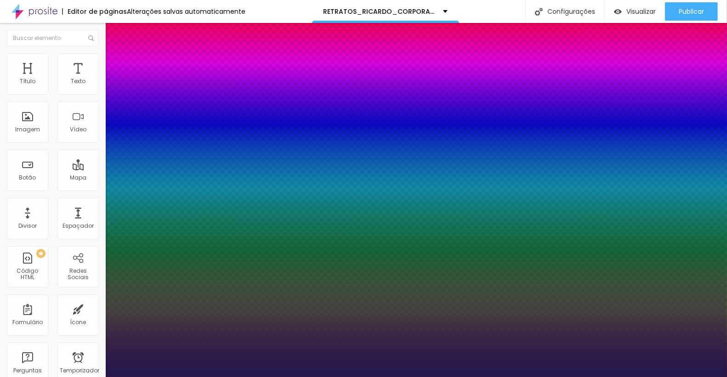
drag, startPoint x: 138, startPoint y: 157, endPoint x: 132, endPoint y: 156, distance: 5.5
type input "27"
type input "1"
click at [433, 377] on div at bounding box center [363, 377] width 727 height 0
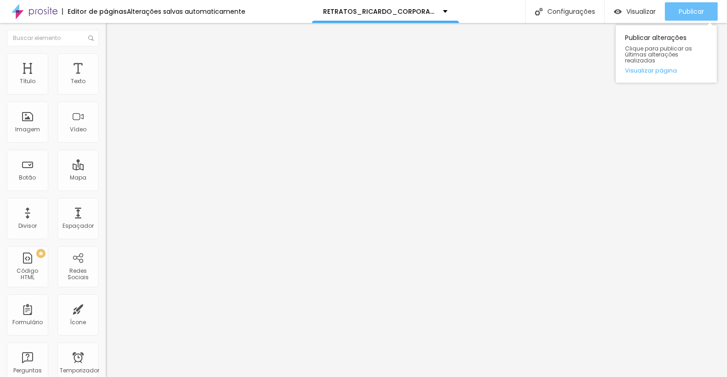
click at [692, 10] on font "Publicar" at bounding box center [691, 11] width 25 height 9
click at [692, 13] on font "Publicar" at bounding box center [691, 11] width 25 height 9
